Goal: Navigation & Orientation: Find specific page/section

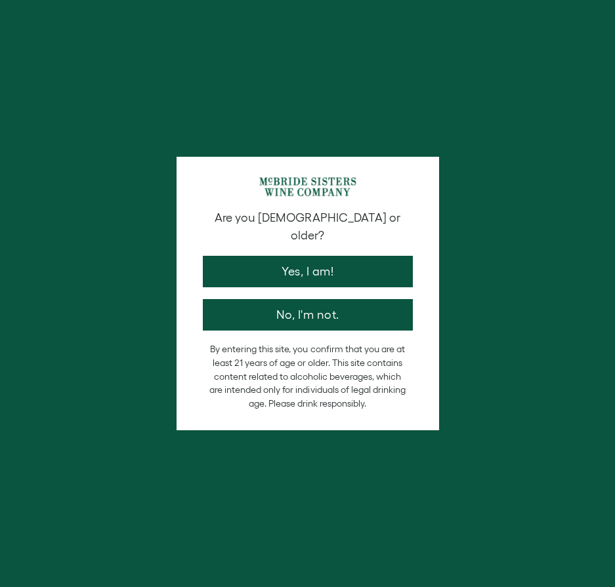
click at [307, 367] on p "By entering this site, you confirm that you are at least 21 years of age or old…" at bounding box center [307, 377] width 197 height 68
